Goal: Information Seeking & Learning: Find specific fact

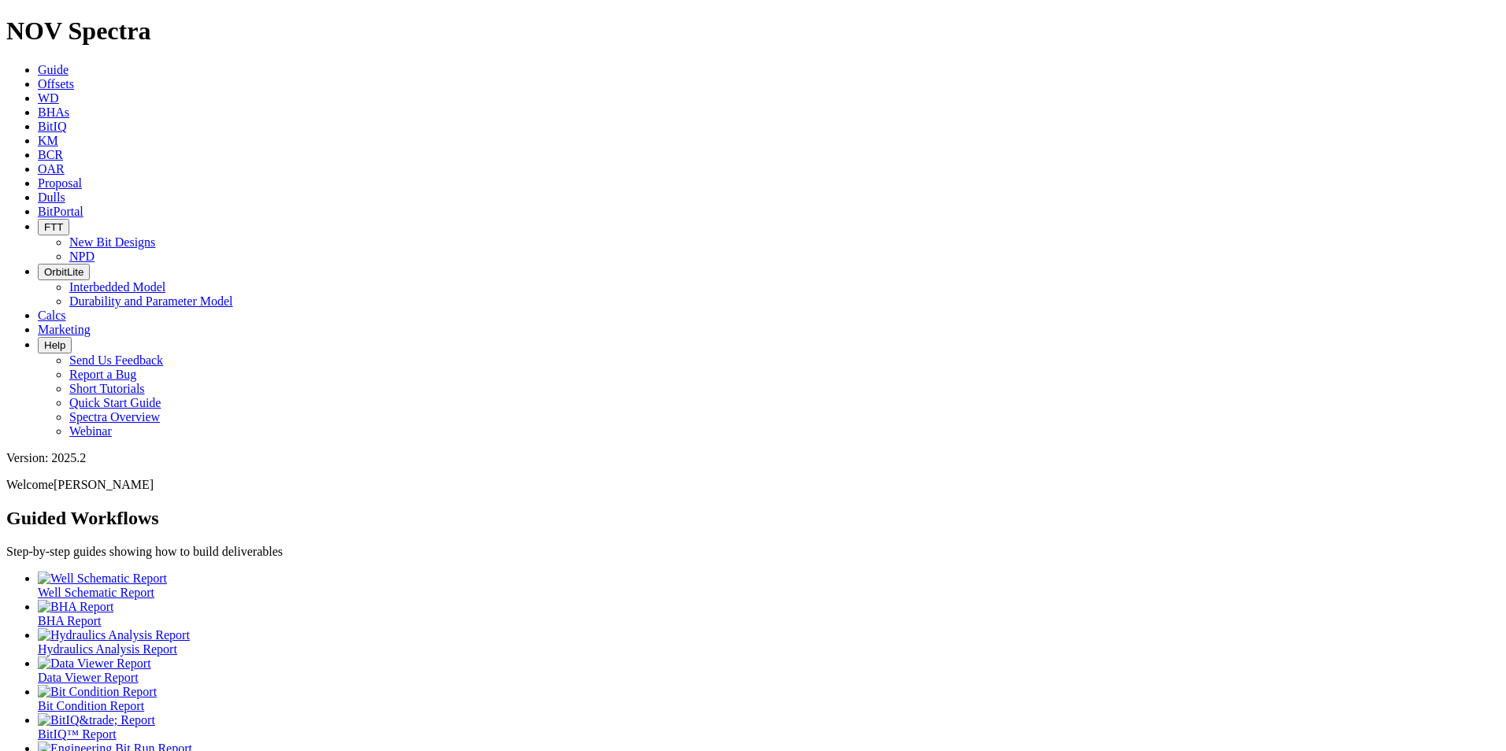
click at [38, 191] on icon at bounding box center [38, 197] width 0 height 13
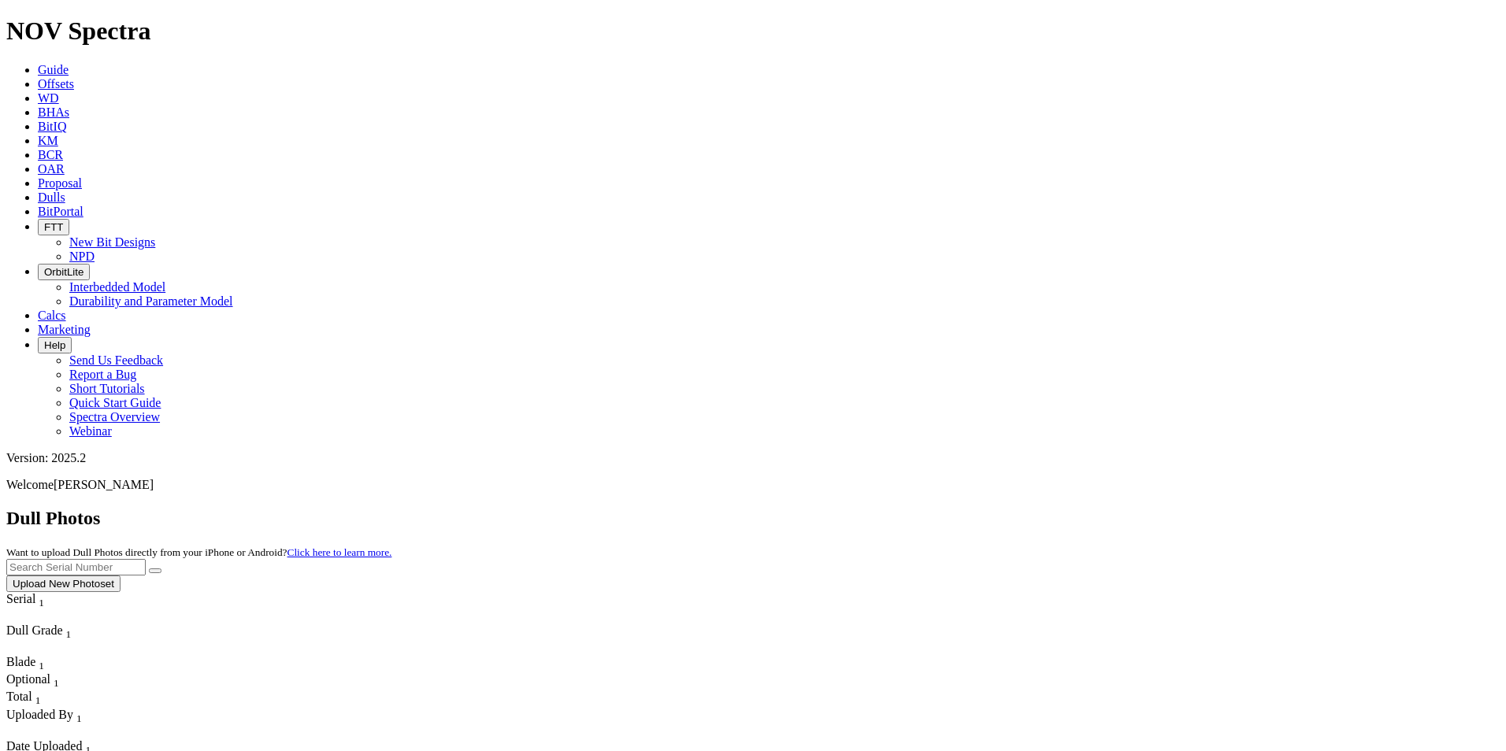
click at [146, 559] on input "text" at bounding box center [75, 567] width 139 height 17
paste input "A320988"
type input "A320988"
click at [161, 569] on button "submit" at bounding box center [155, 571] width 13 height 5
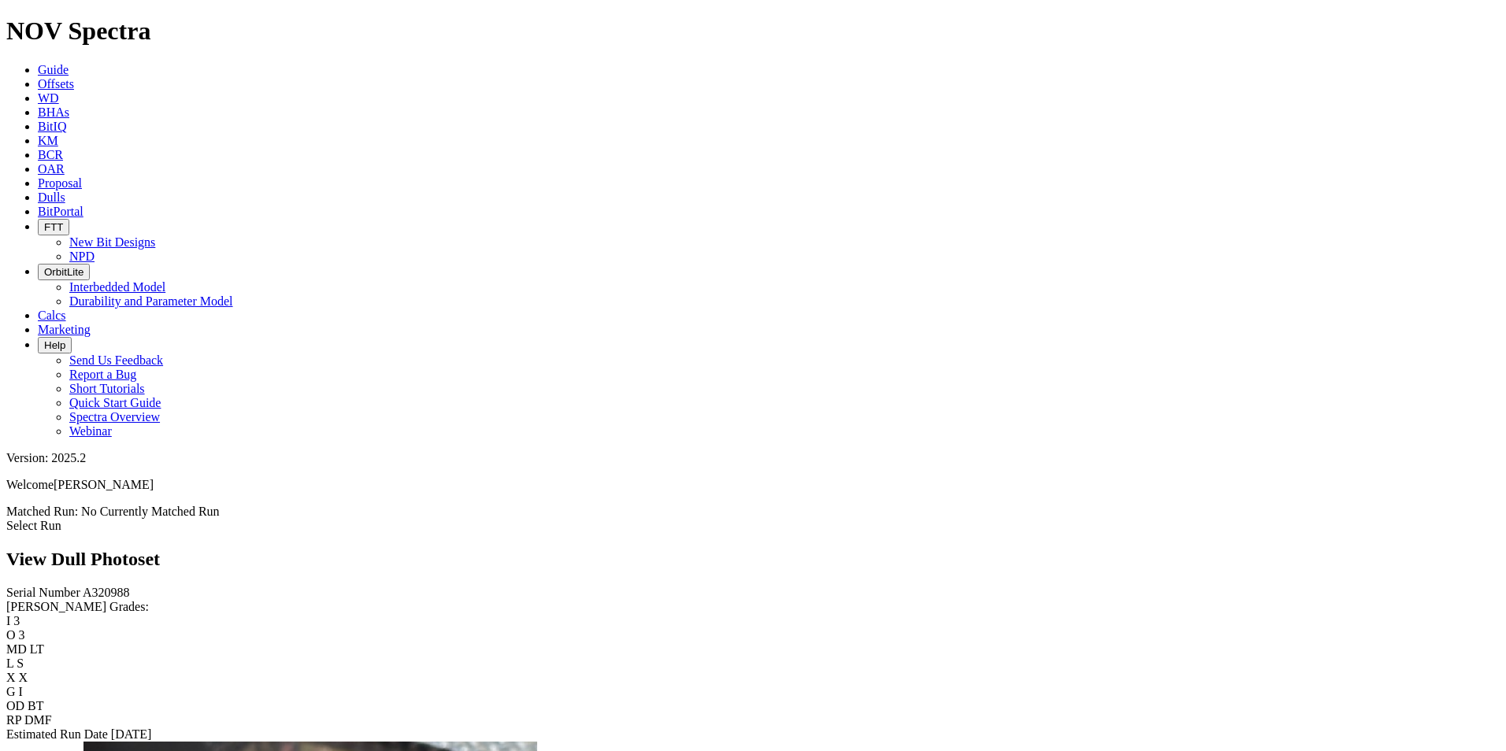
scroll to position [863, 0]
